Goal: Information Seeking & Learning: Learn about a topic

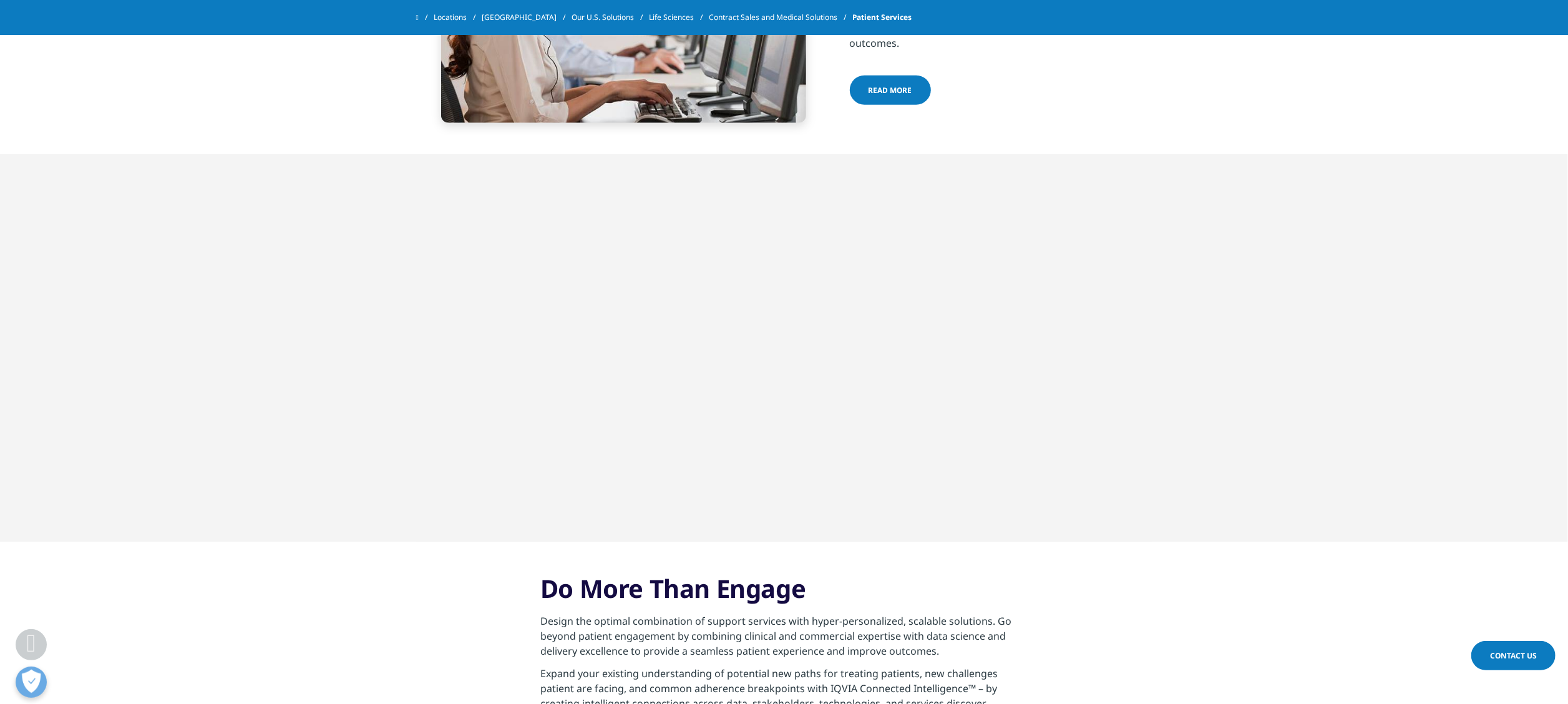
scroll to position [1498, 0]
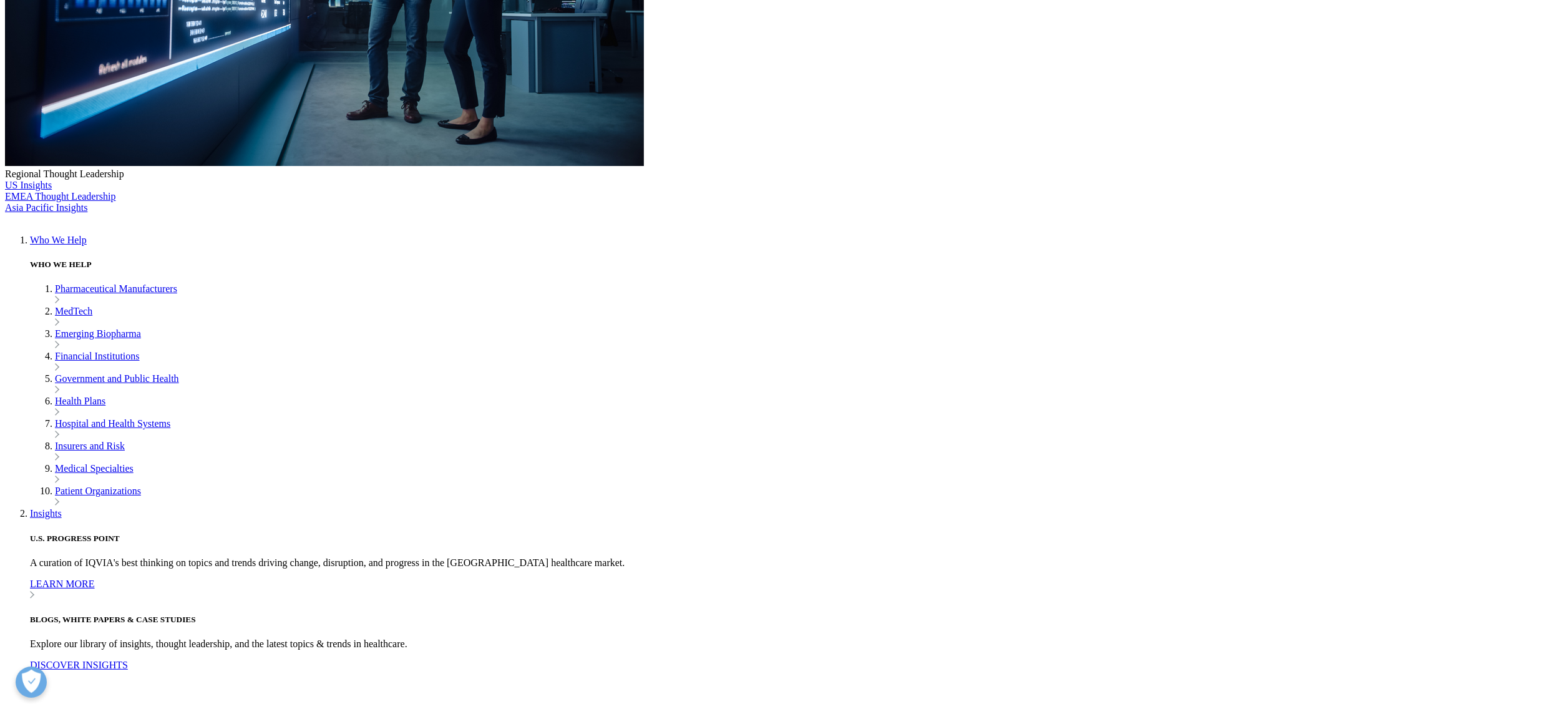
scroll to position [375, 0]
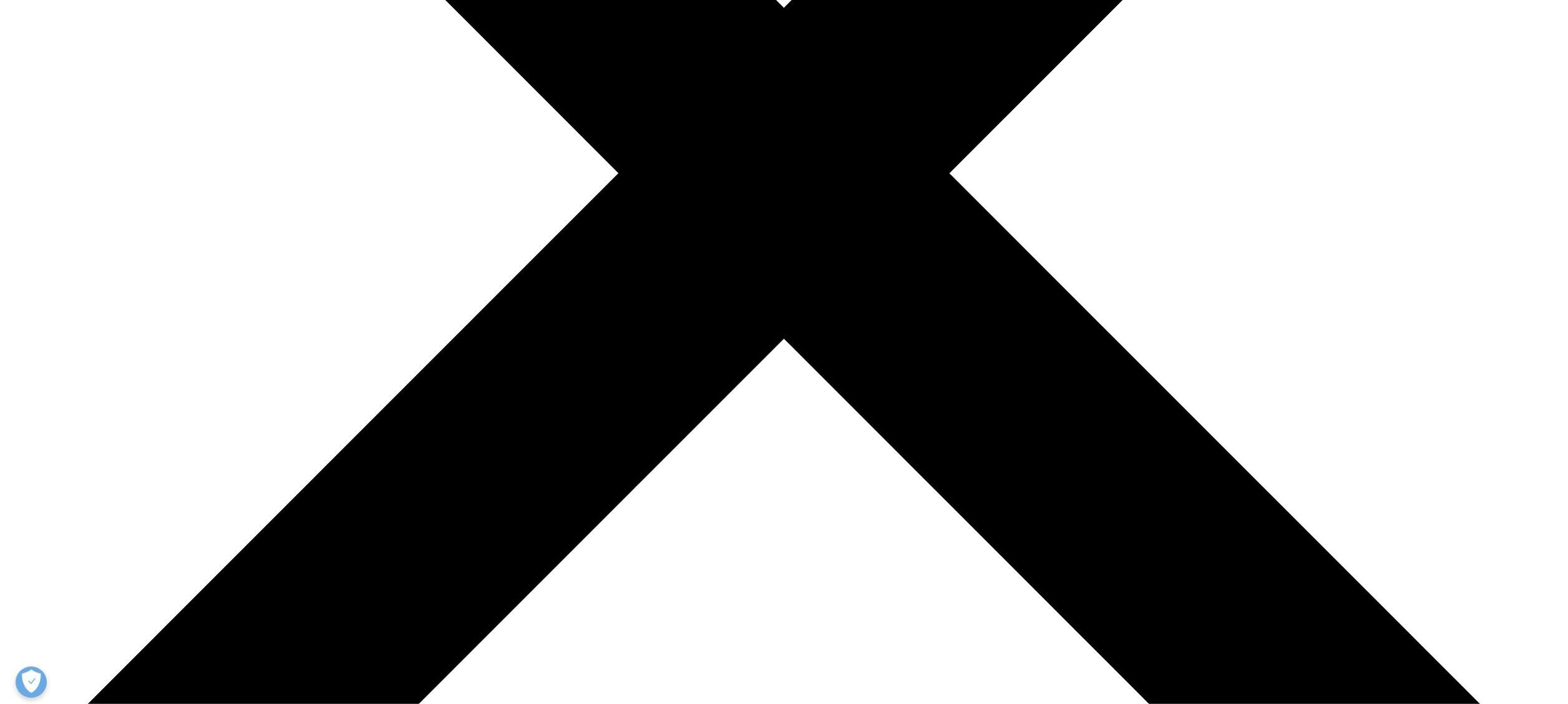
scroll to position [375, 0]
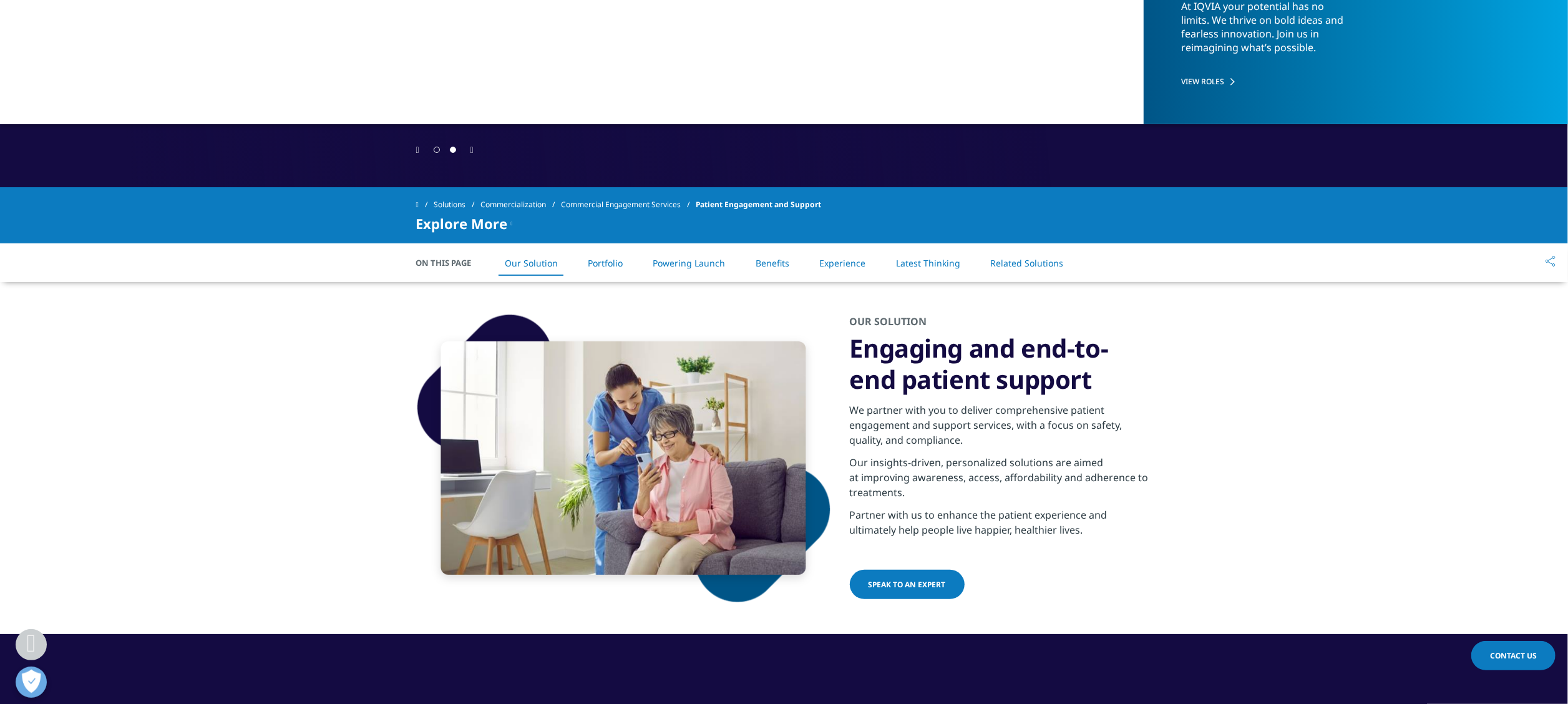
click at [842, 268] on link "Experience" at bounding box center [842, 263] width 46 height 11
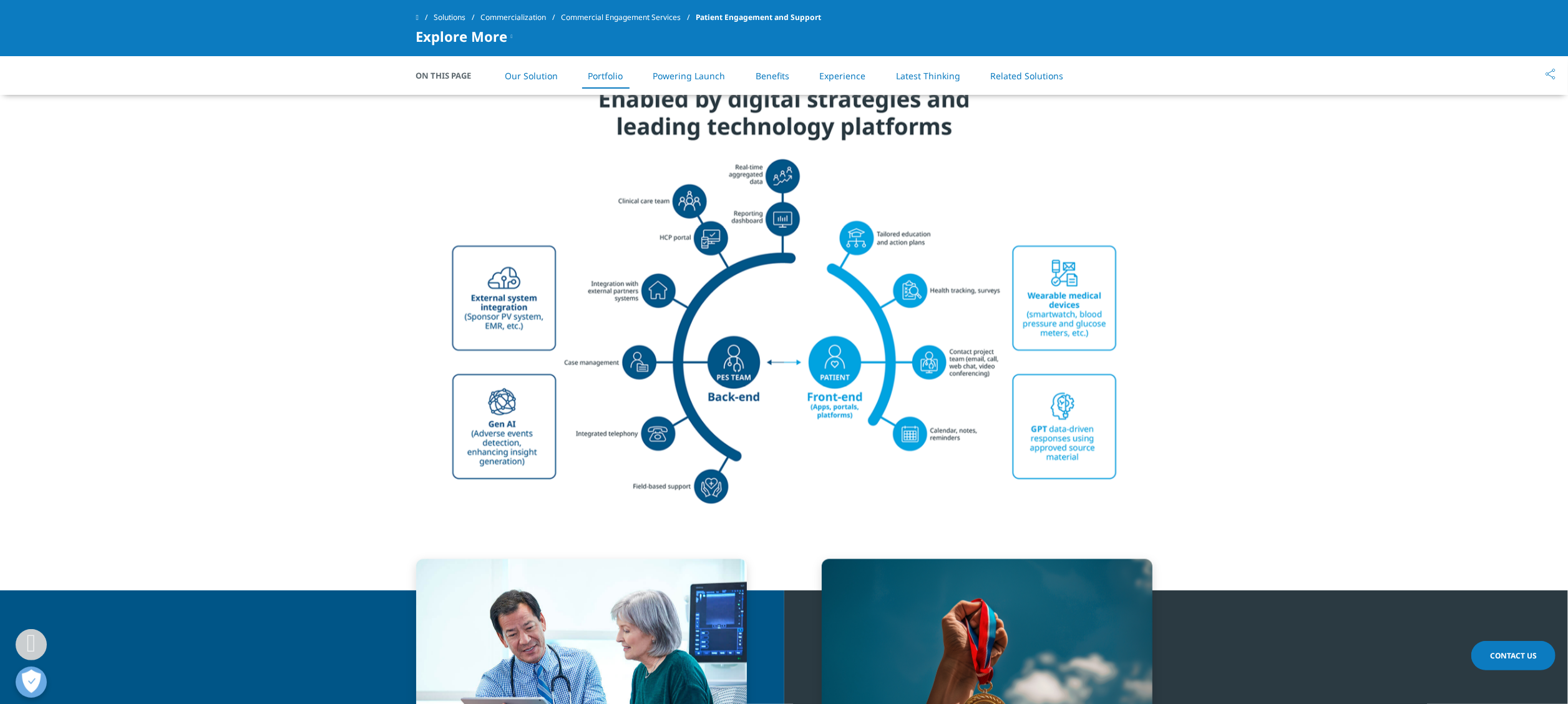
scroll to position [1873, 0]
